Goal: Find specific page/section: Find specific page/section

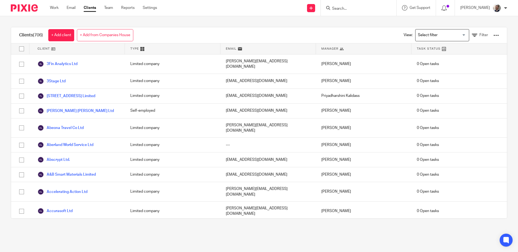
click at [350, 9] on input "Search" at bounding box center [356, 8] width 49 height 5
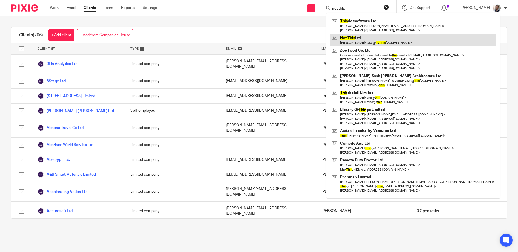
type input "not this"
click at [364, 41] on link at bounding box center [414, 40] width 166 height 12
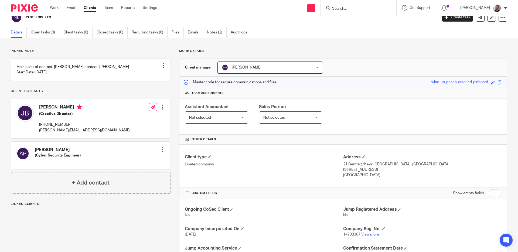
scroll to position [71, 0]
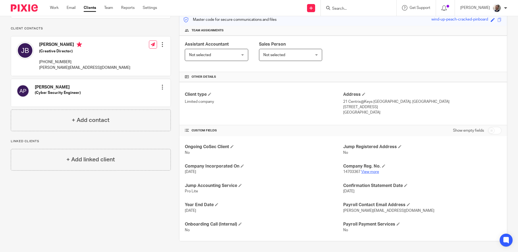
click at [369, 172] on link "View more" at bounding box center [370, 172] width 18 height 4
